Goal: Information Seeking & Learning: Understand process/instructions

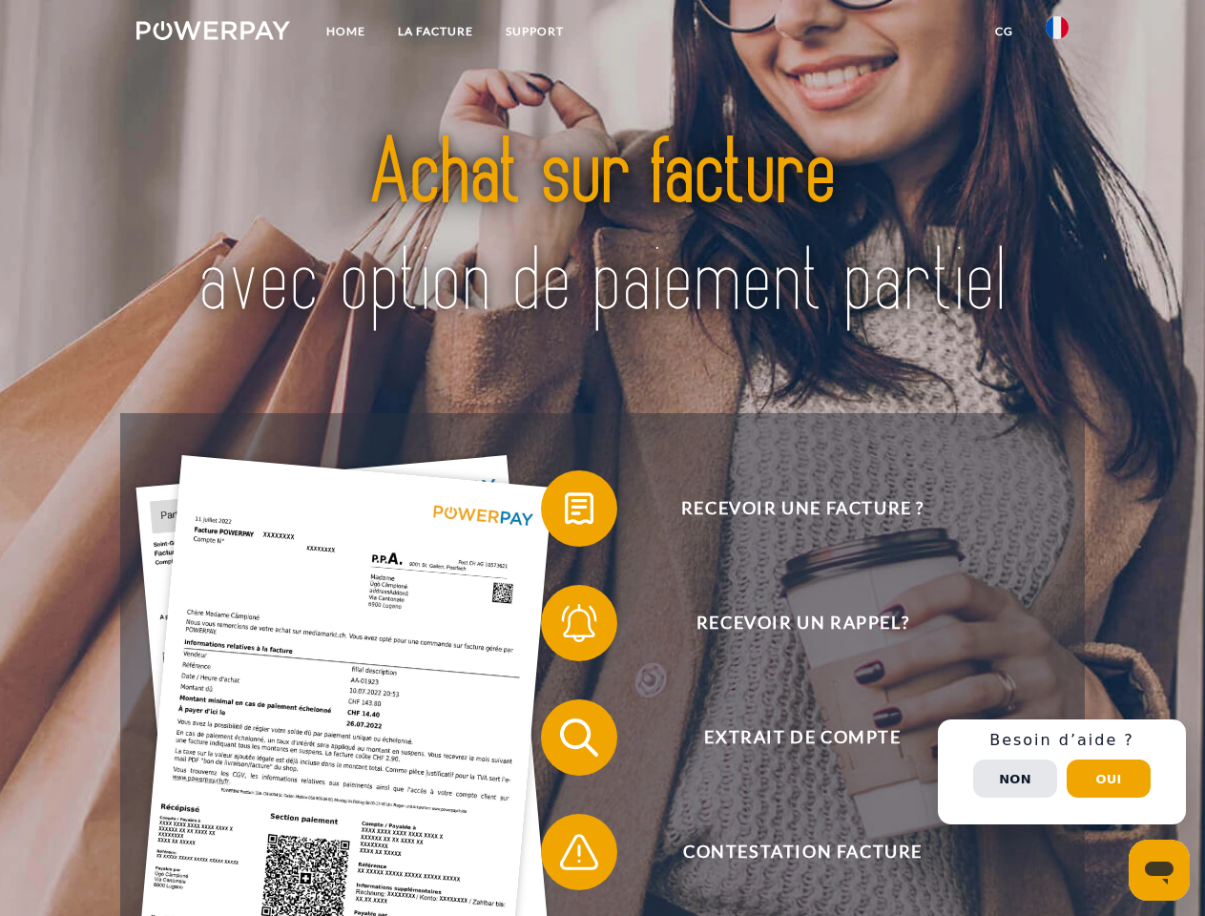
click at [213, 33] on img at bounding box center [213, 30] width 154 height 19
click at [1057, 33] on img at bounding box center [1056, 27] width 23 height 23
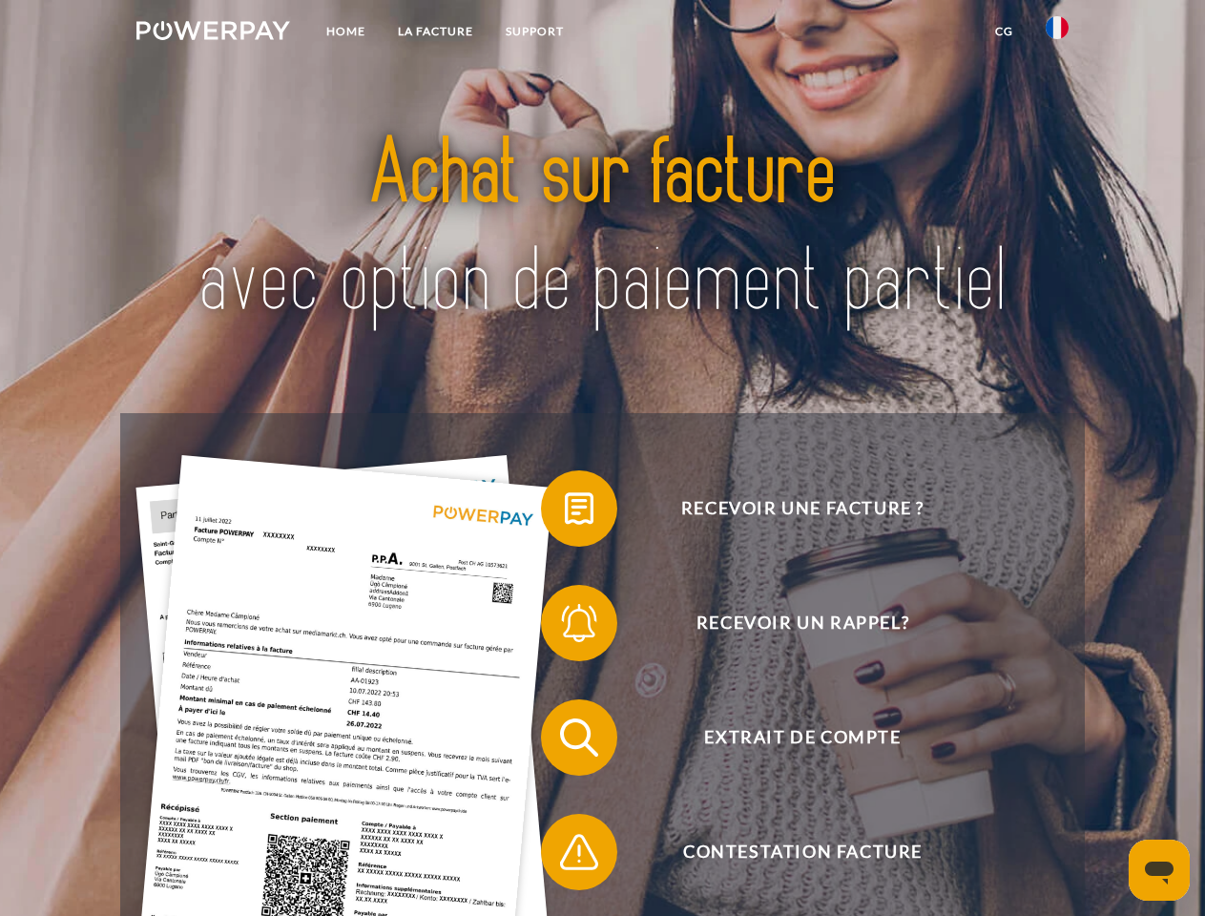
click at [1003, 31] on link "CG" at bounding box center [1004, 31] width 51 height 34
click at [565, 512] on span at bounding box center [550, 508] width 95 height 95
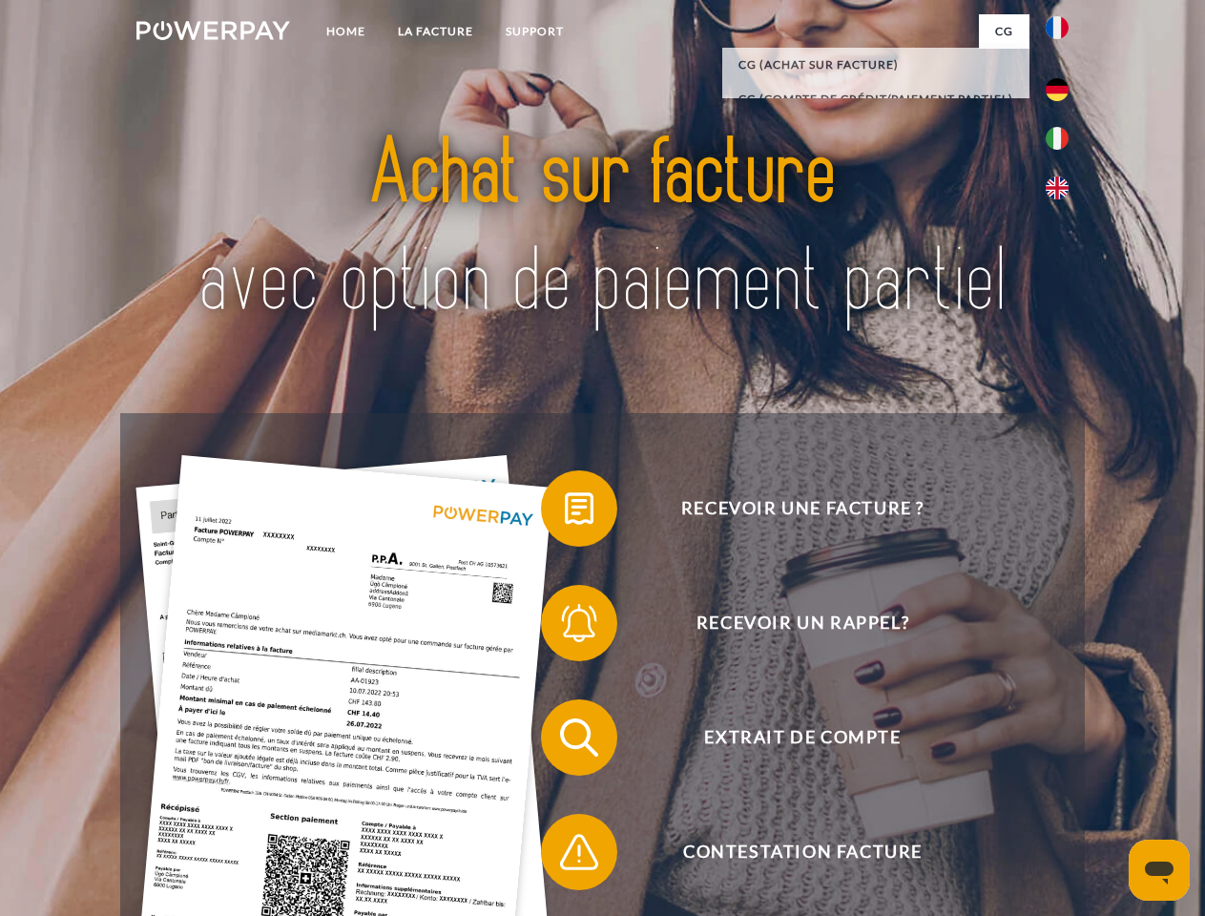
click at [565, 627] on span at bounding box center [550, 622] width 95 height 95
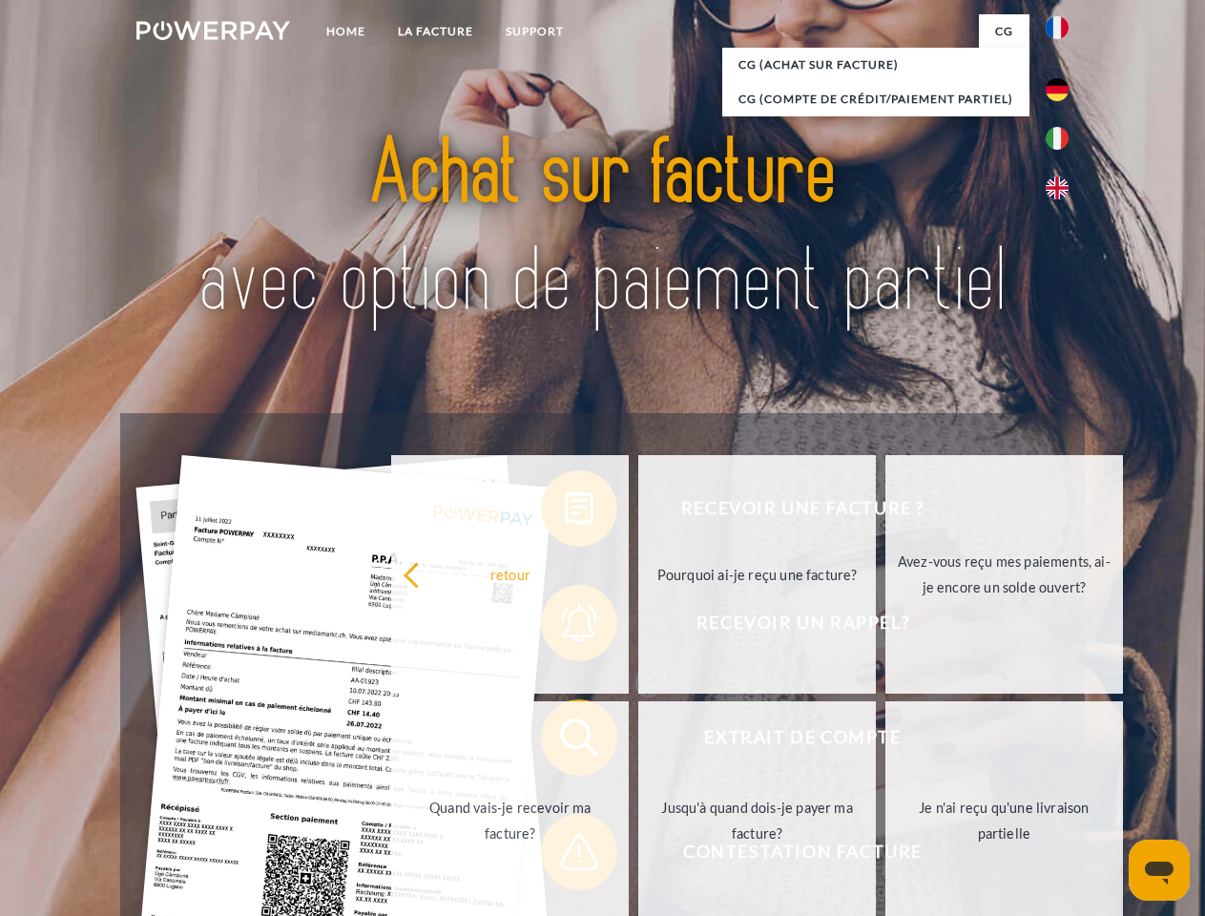
click at [638, 741] on link "Jusqu'à quand dois-je payer ma facture?" at bounding box center [756, 820] width 237 height 238
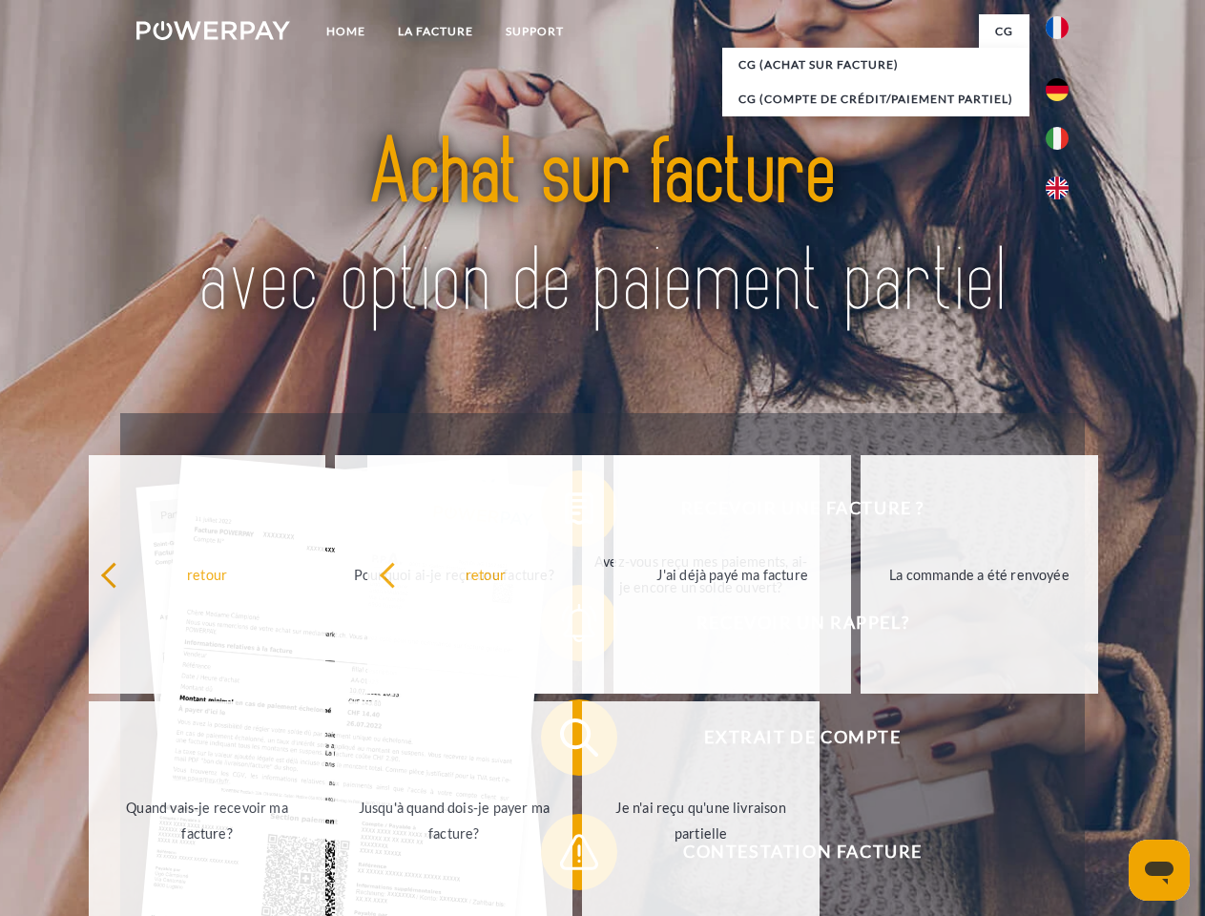
click at [565, 855] on span at bounding box center [550, 851] width 95 height 95
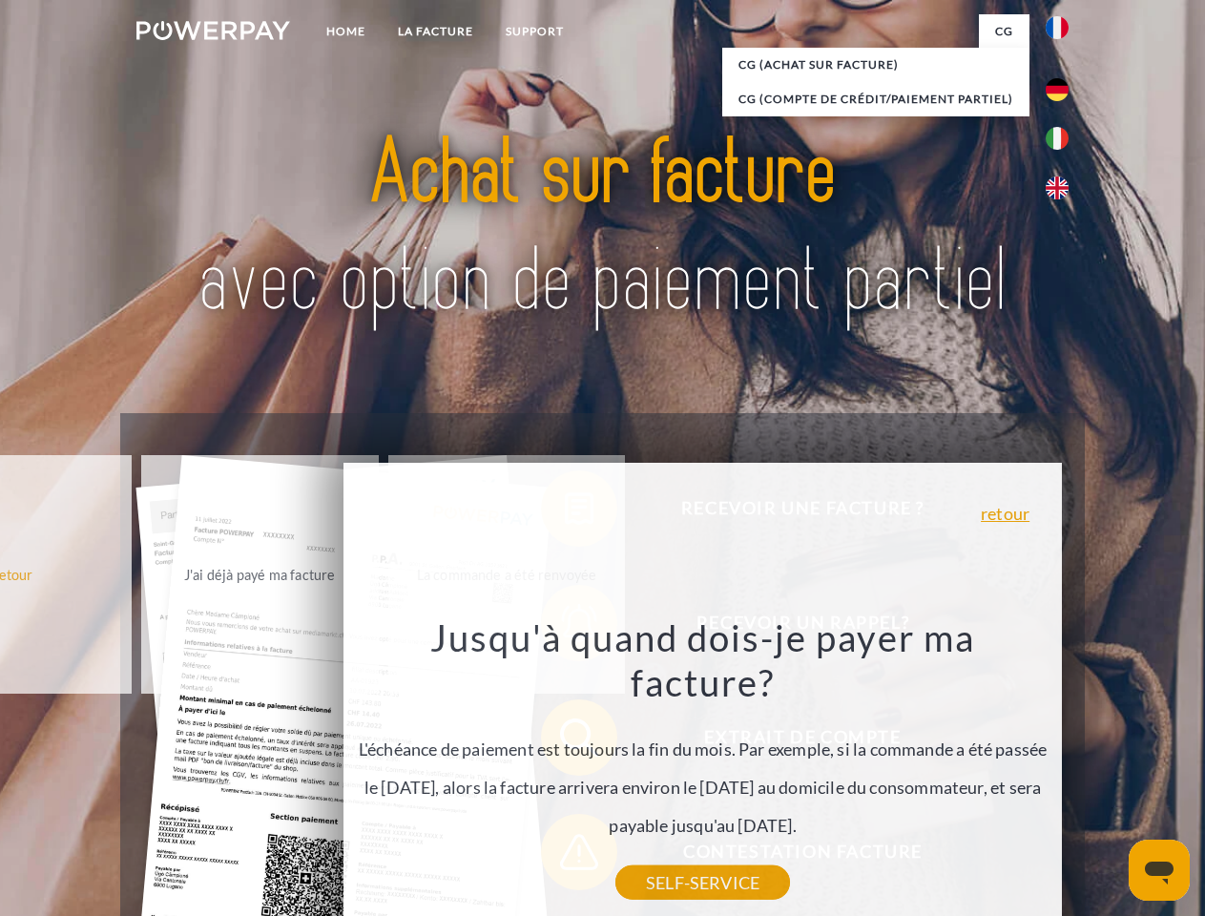
click at [1061, 772] on div "Recevoir une facture ? Recevoir un rappel? Extrait de compte retour" at bounding box center [601, 794] width 963 height 763
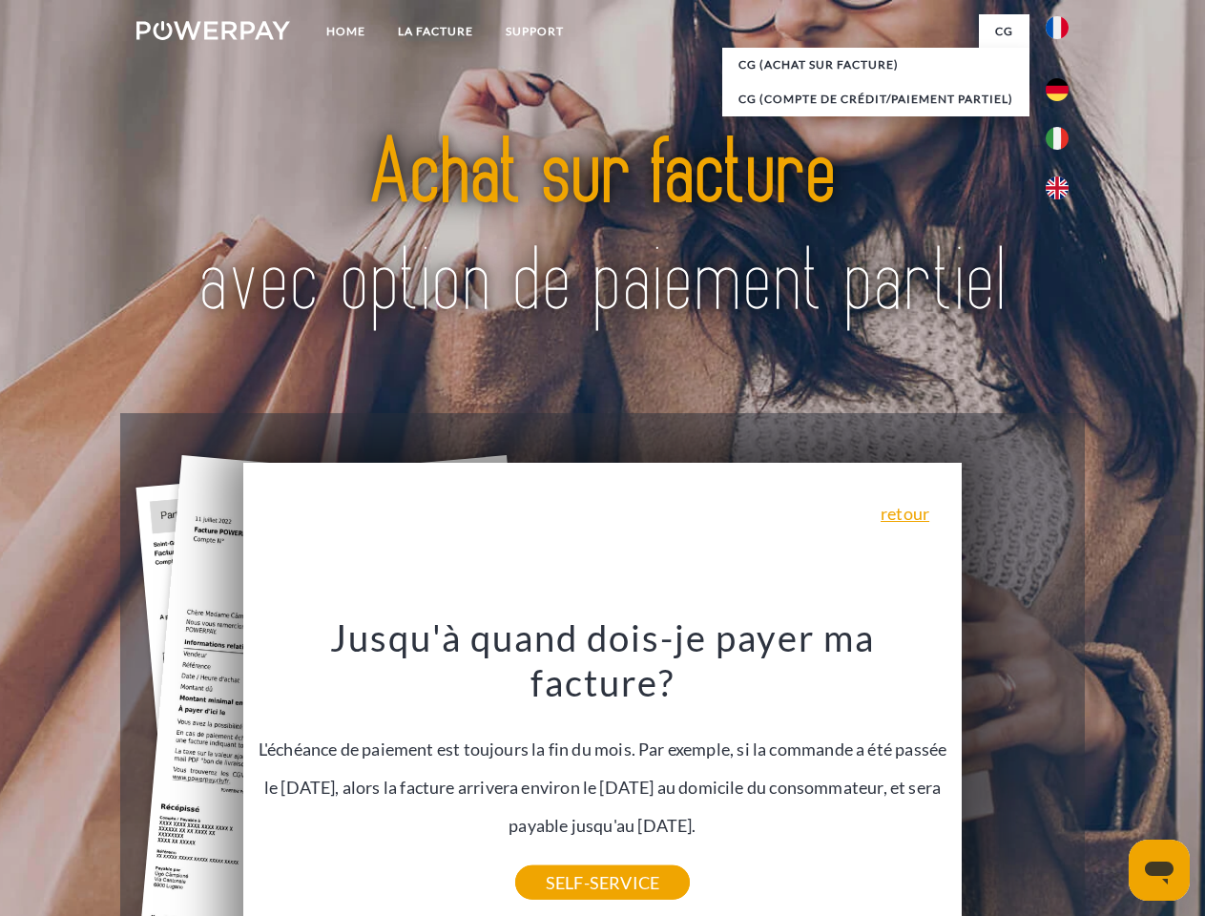
click at [1015, 775] on span "Extrait de compte" at bounding box center [801, 737] width 467 height 76
click at [1108, 778] on header "Home LA FACTURE Support" at bounding box center [602, 658] width 1205 height 1317
